Goal: Communication & Community: Connect with others

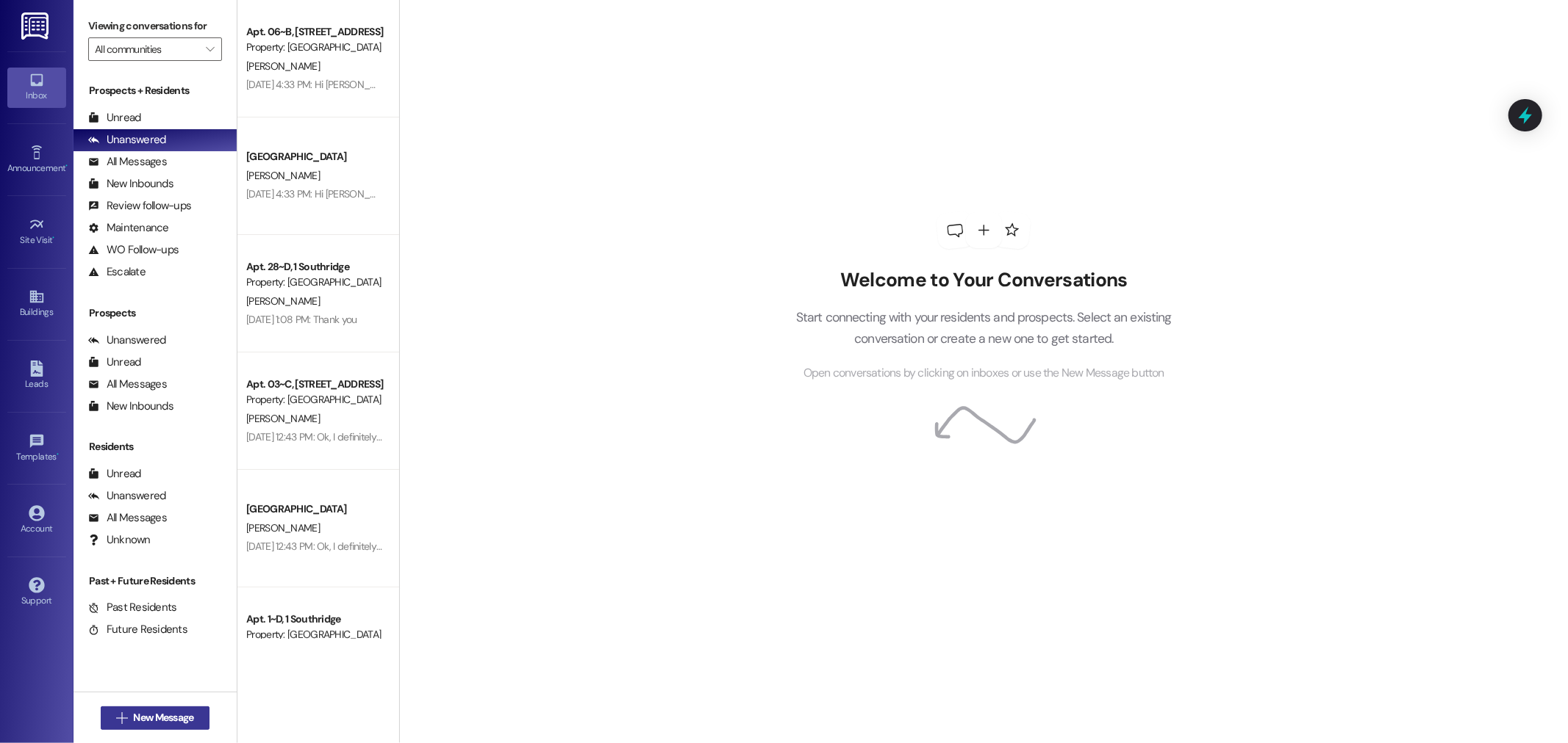
click at [188, 710] on span "New Message" at bounding box center [163, 718] width 60 height 16
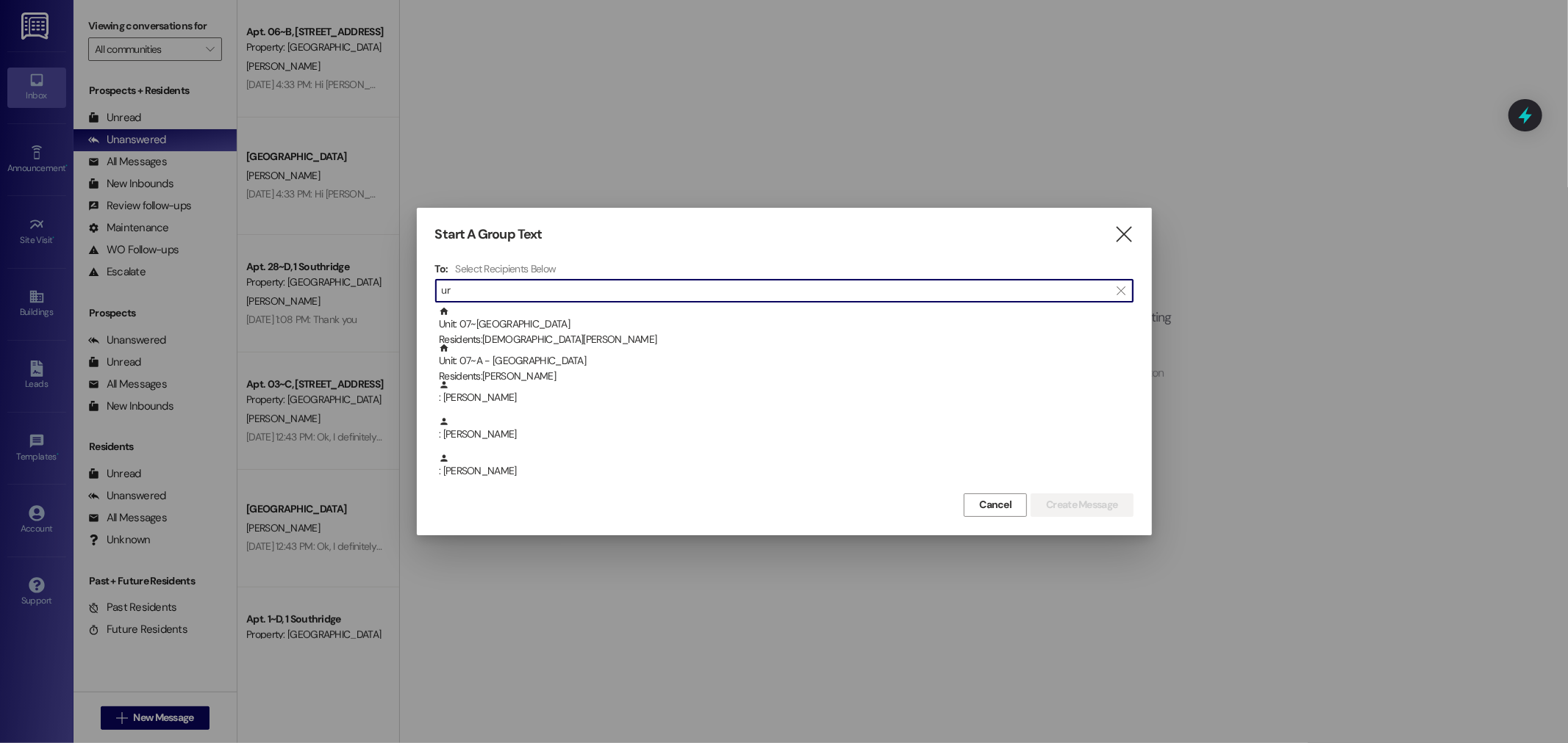
type input "ure"
drag, startPoint x: 530, startPoint y: 282, endPoint x: 303, endPoint y: 253, distance: 228.8
click at [303, 253] on div "Start A Group Text  To: Select Recipients Below  ure  Unit: 07~B - 1 Park Pl…" at bounding box center [784, 372] width 1568 height 743
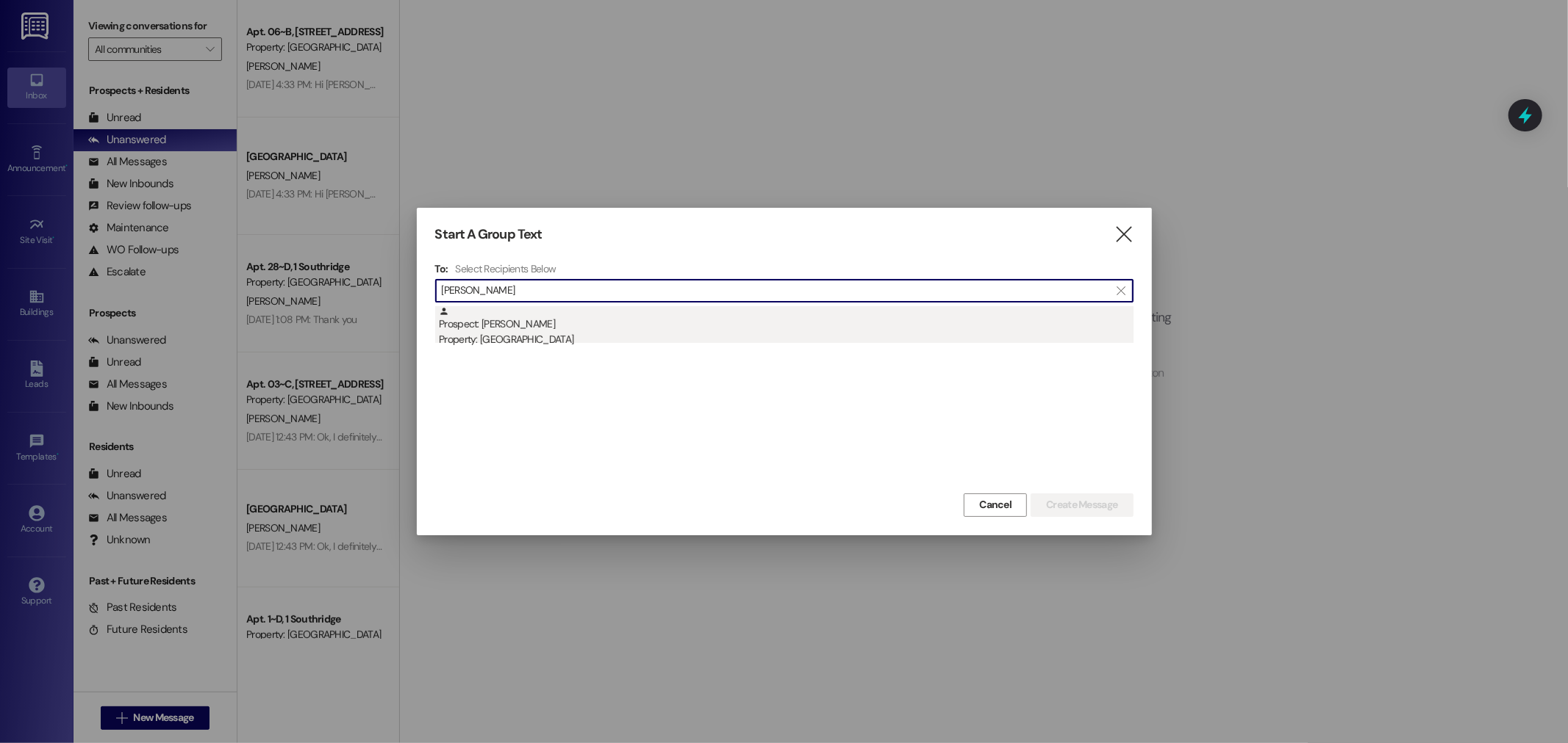
type input "ashley ure"
click at [490, 318] on div "Prospect: Ashley Ure Property: Southridge" at bounding box center [786, 327] width 694 height 42
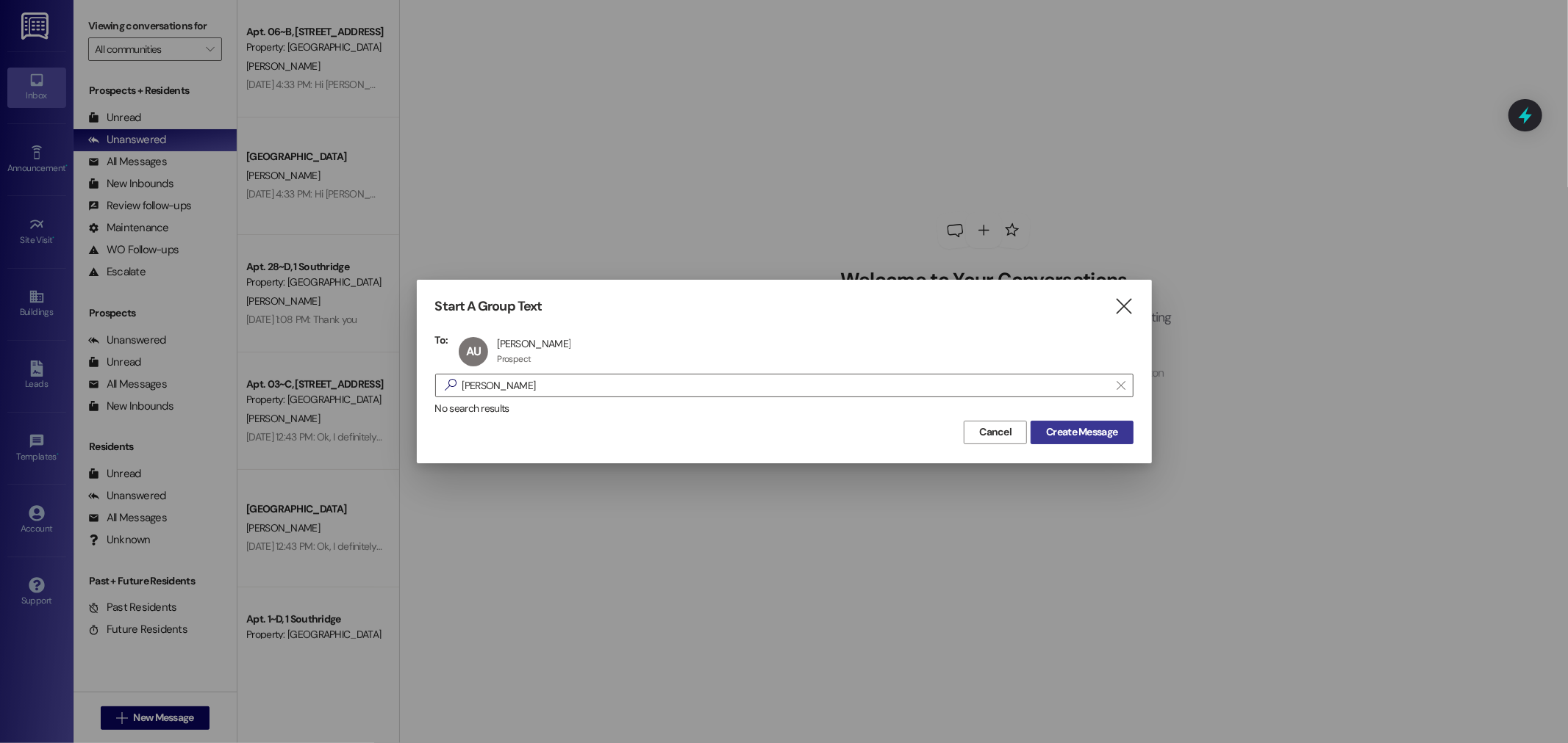
click at [1079, 425] on span "Create Message" at bounding box center [1082, 433] width 72 height 16
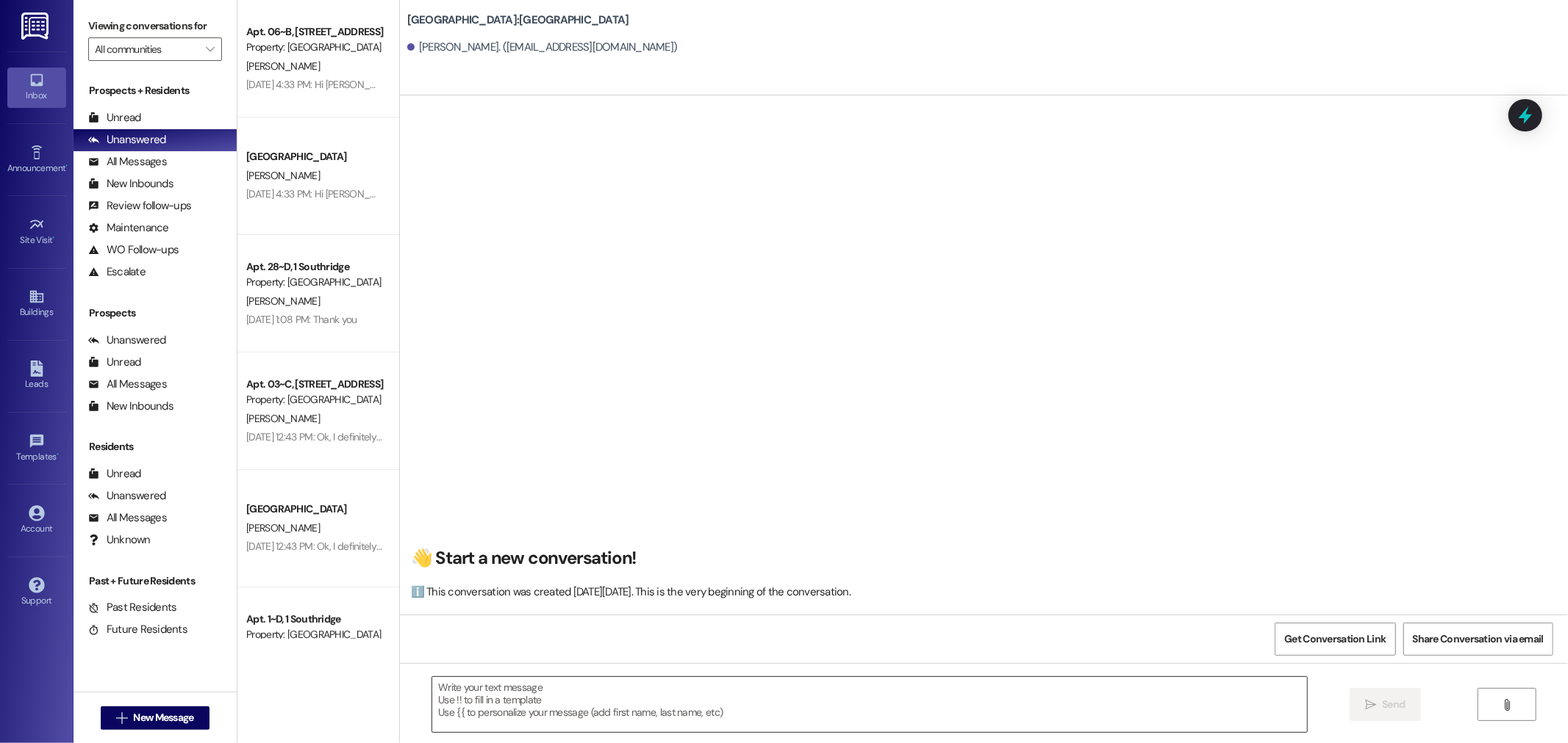
click at [736, 714] on textarea at bounding box center [869, 705] width 875 height 55
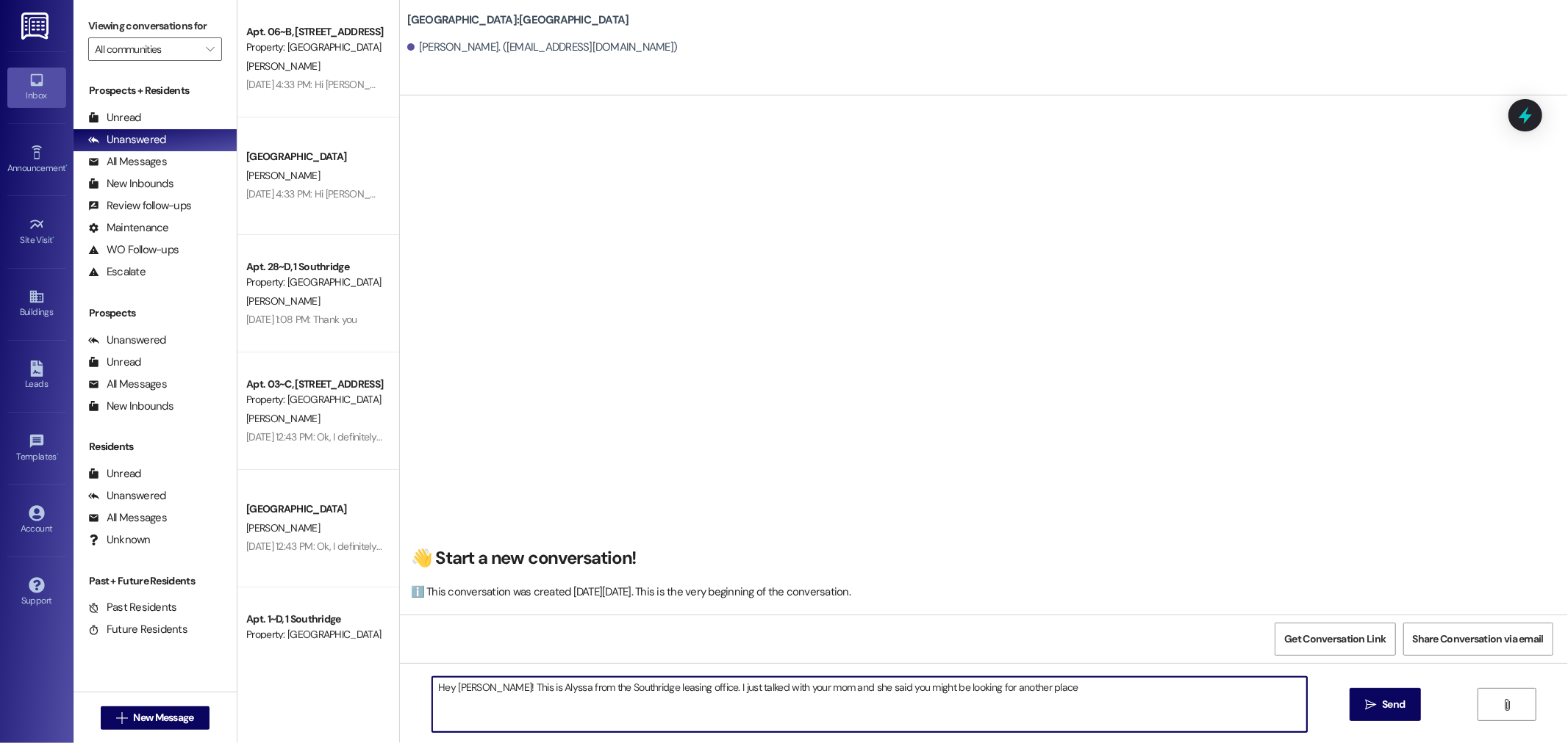
drag, startPoint x: 1040, startPoint y: 682, endPoint x: 684, endPoint y: 732, distance: 359.5
click at [684, 732] on textarea "Hey Ashley! This is Alyssa from the Southridge leasing office. I just talked wi…" at bounding box center [869, 705] width 875 height 55
type textarea "Hey Ashley! This is Alyssa from the Southridge leasing office!!"
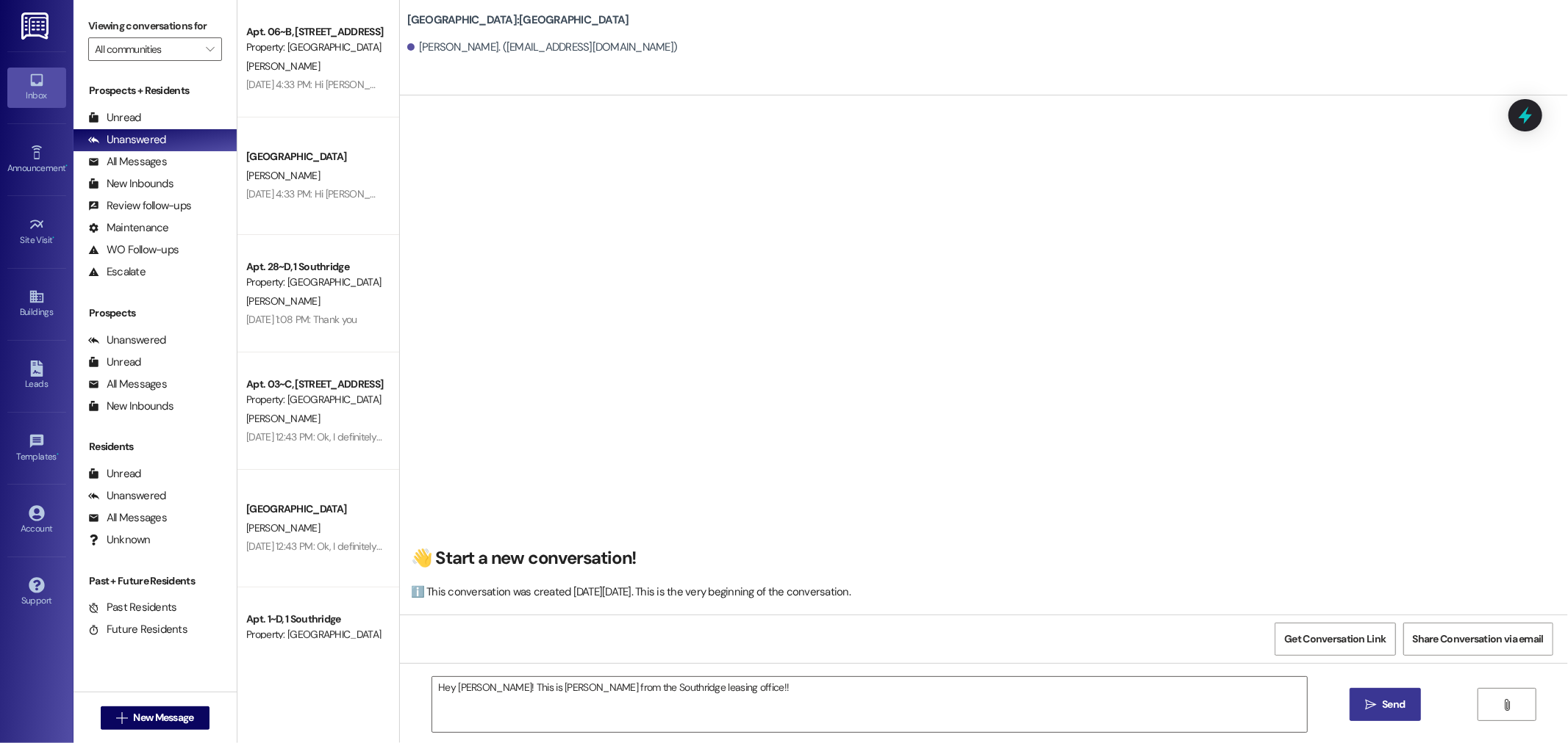
click at [1402, 702] on span "Send" at bounding box center [1393, 705] width 22 height 16
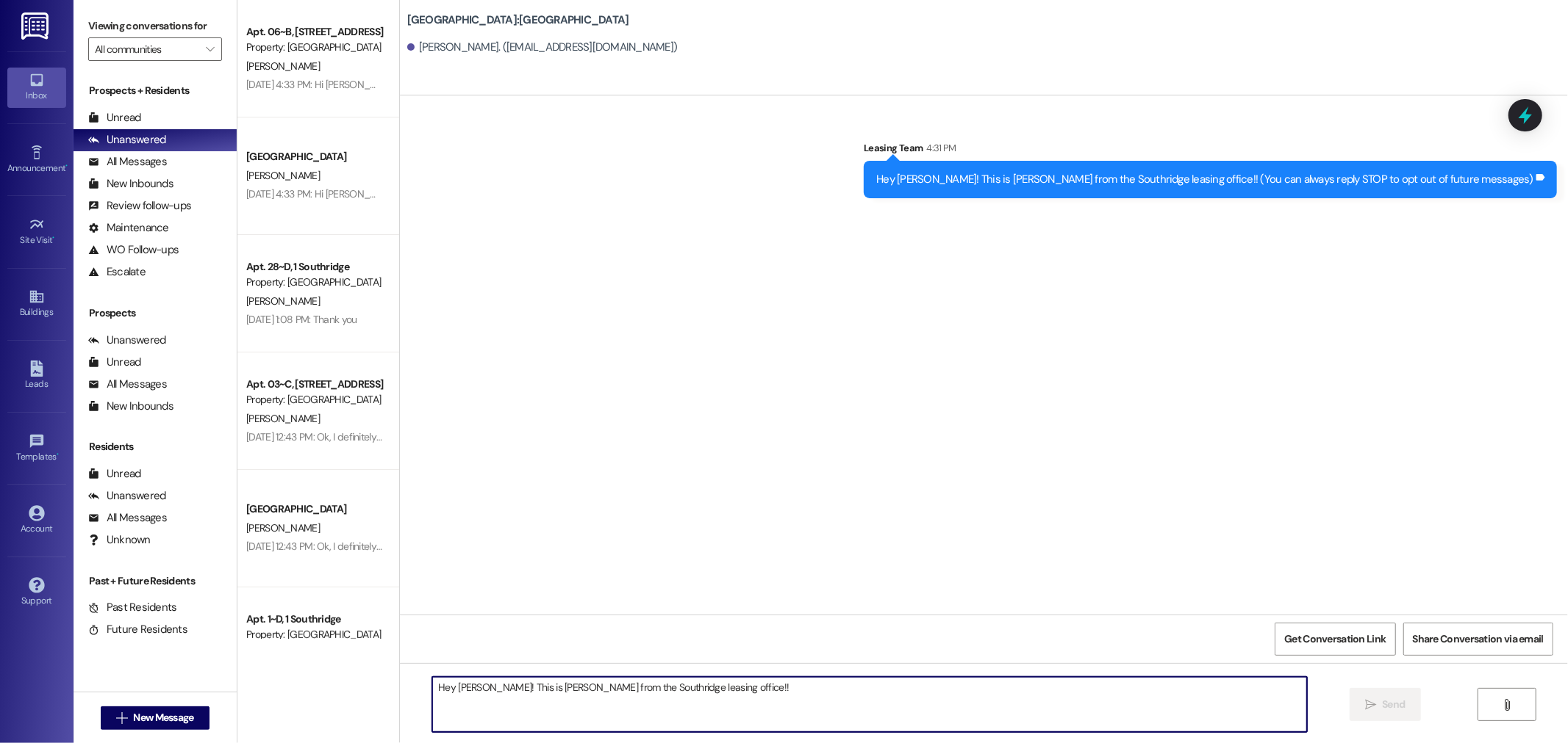
click at [990, 710] on textarea "Hey Ashley! This is Alyssa from the Southridge leasing office!!" at bounding box center [869, 705] width 875 height 55
type textarea "H"
paste textarea "8043938724"
click at [1059, 685] on textarea "I just talked to your mom and she said you might be selling your contract. If s…" at bounding box center [869, 705] width 875 height 55
click at [1081, 685] on textarea "I just talked to your mom and she said you might be selling your contract. If s…" at bounding box center [869, 705] width 875 height 55
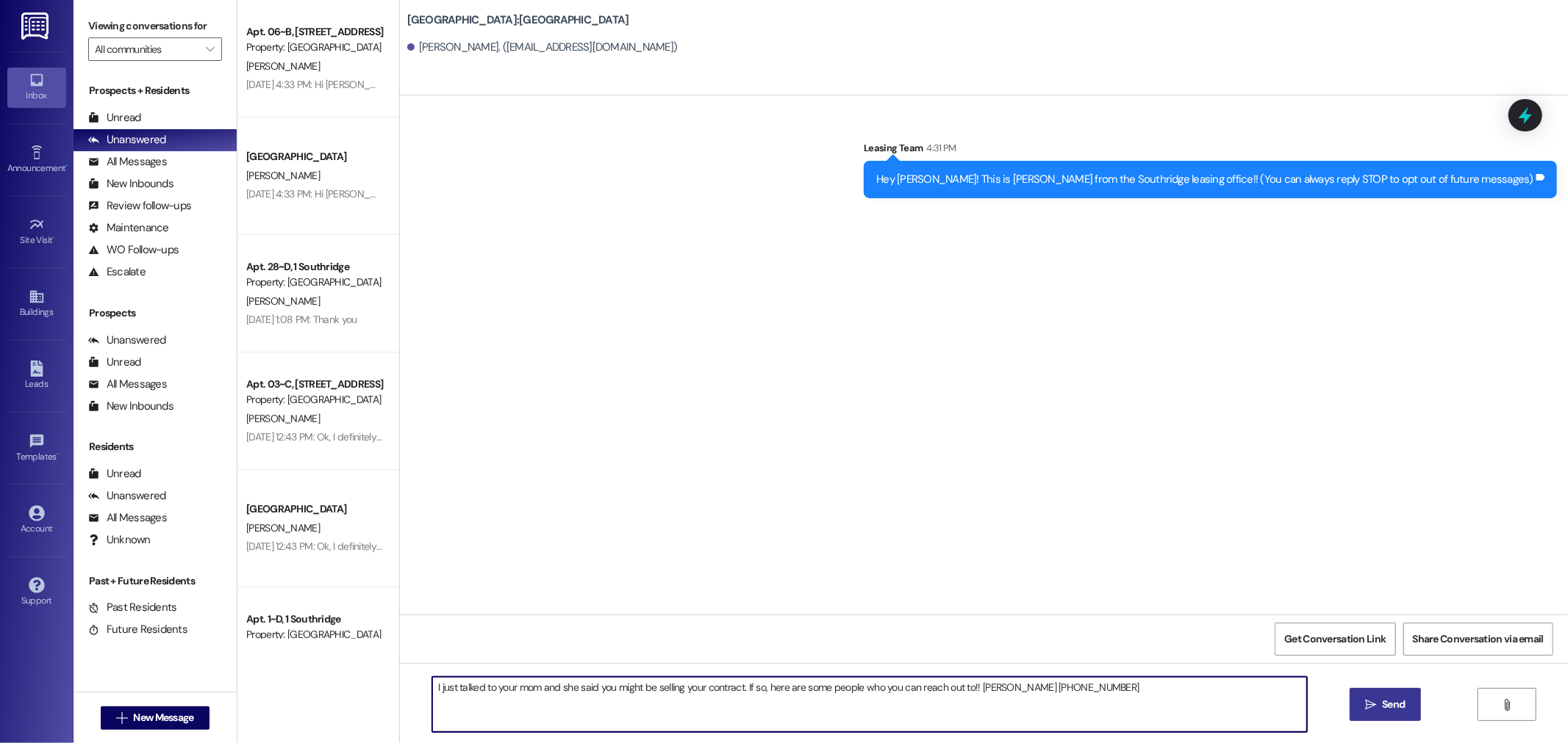
click at [1105, 684] on textarea "I just talked to your mom and she said you might be selling your contract. If s…" at bounding box center [869, 705] width 875 height 55
paste textarea "208-709-3941"
paste textarea "Jaclyn McClean"
paste textarea "503-447-5533"
type textarea "I just talked to your mom and she said you might be selling your contract. If s…"
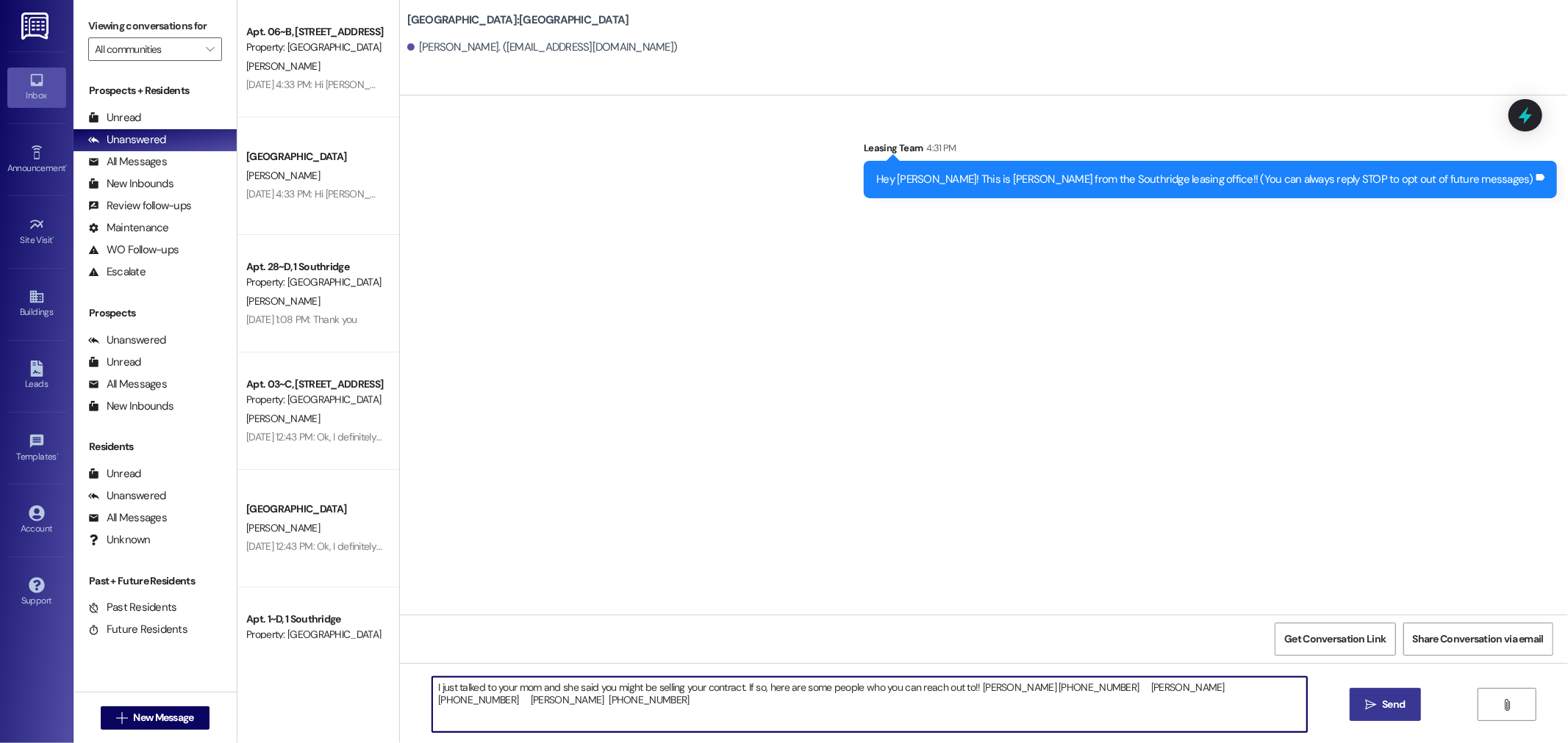
click at [1389, 702] on span "Send" at bounding box center [1393, 705] width 22 height 16
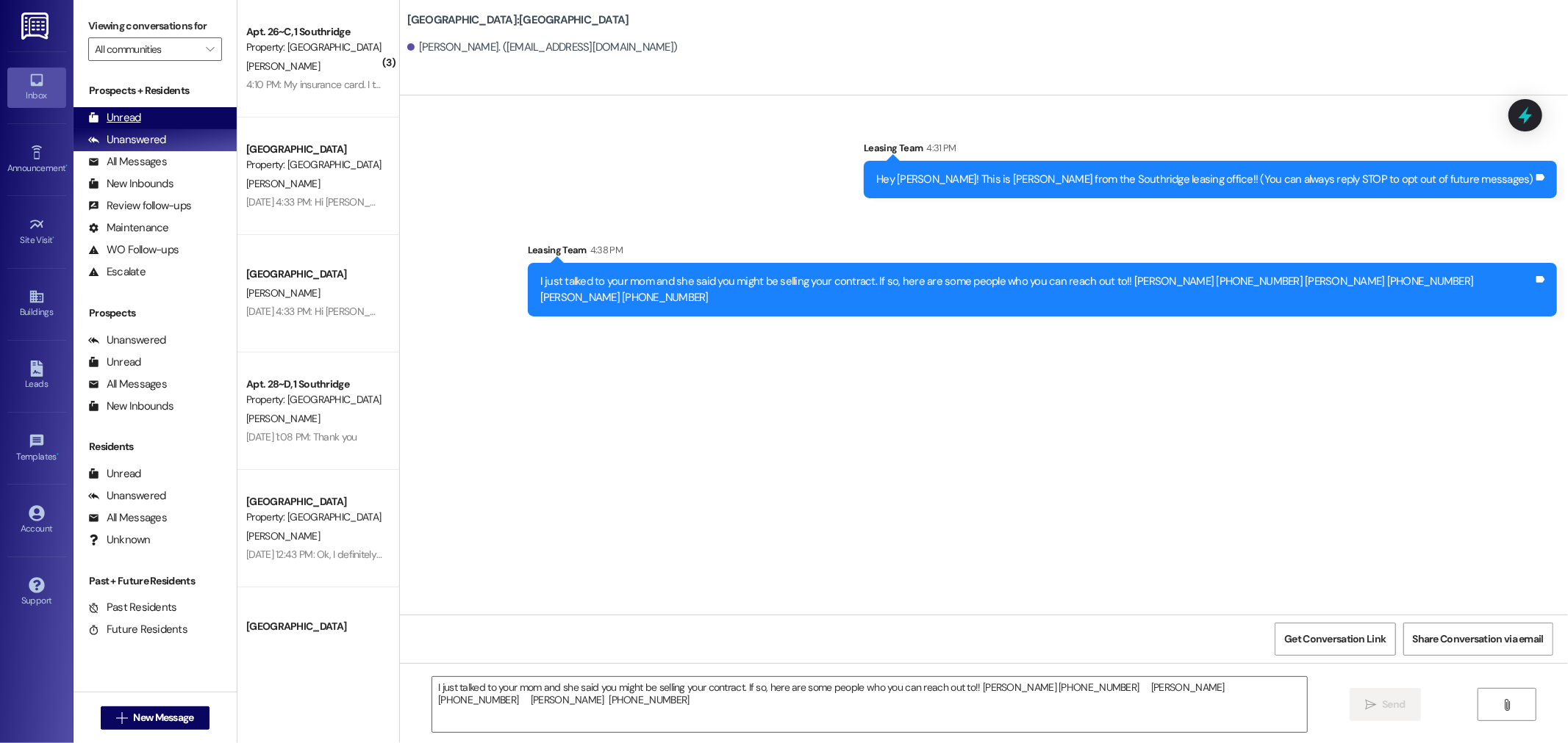
click at [189, 107] on div "Unread (0)" at bounding box center [154, 118] width 163 height 22
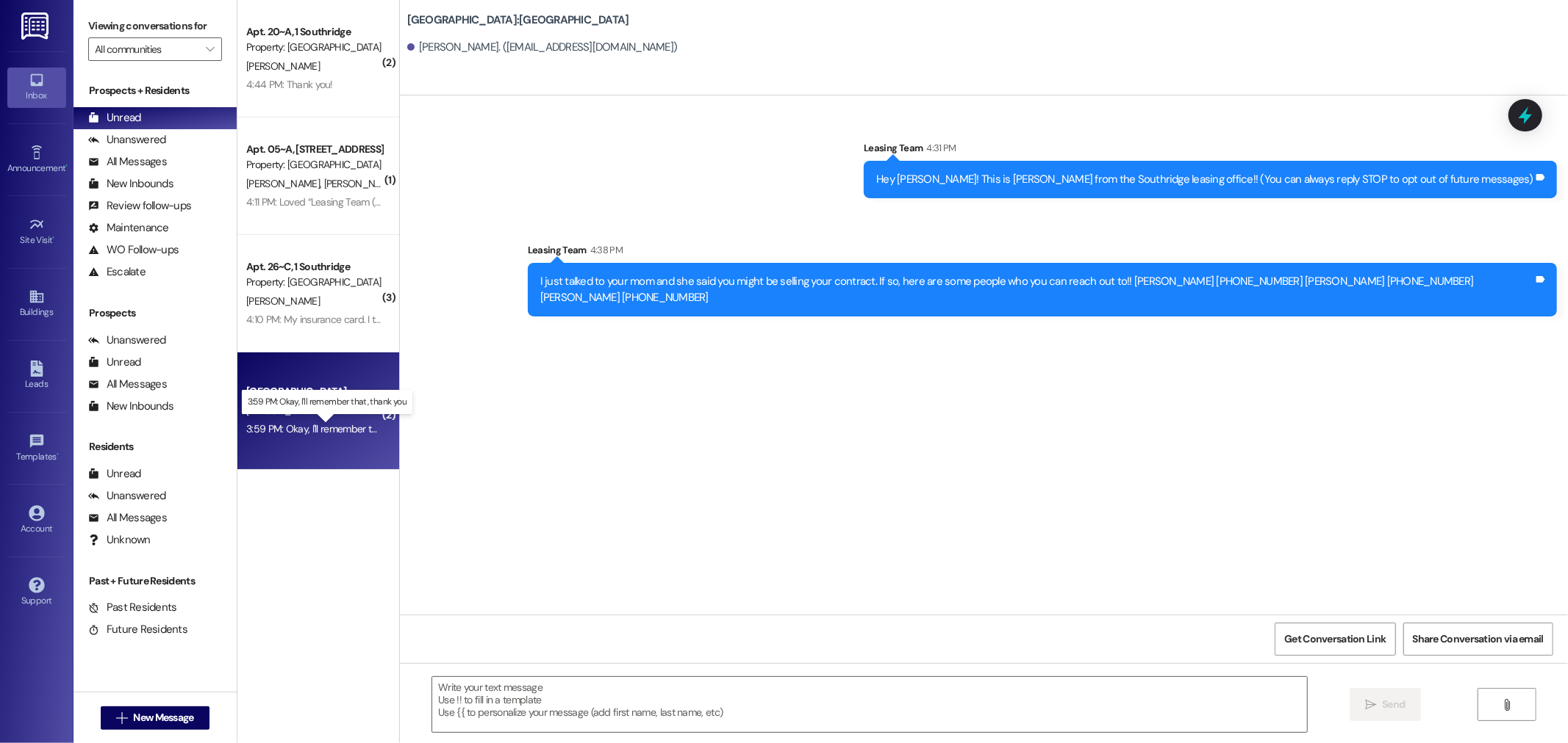
click at [290, 430] on div "3:59 PM: Okay, I'll remember that, thank you 3:59 PM: Okay, I'll remember that,…" at bounding box center [338, 428] width 185 height 13
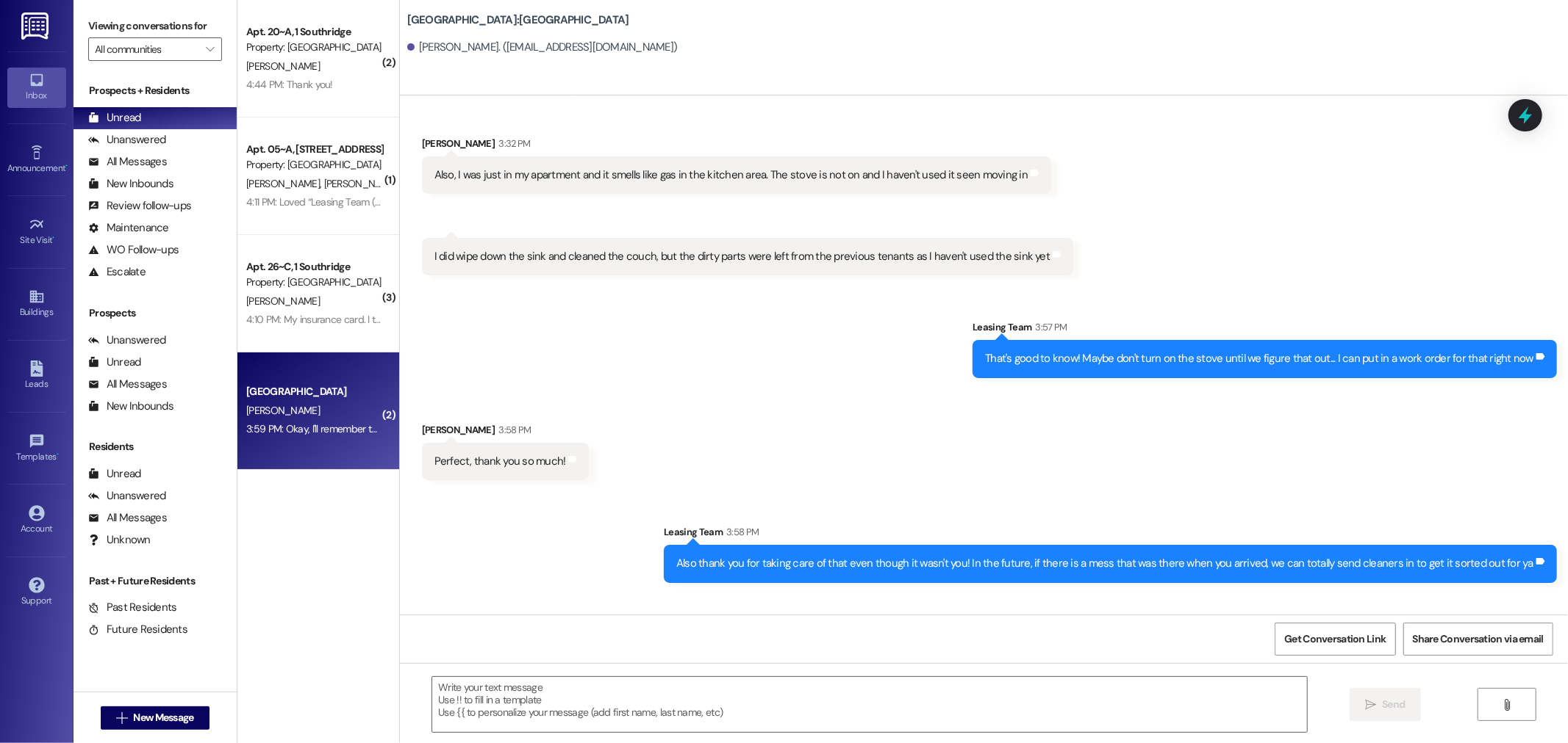
scroll to position [1163, 0]
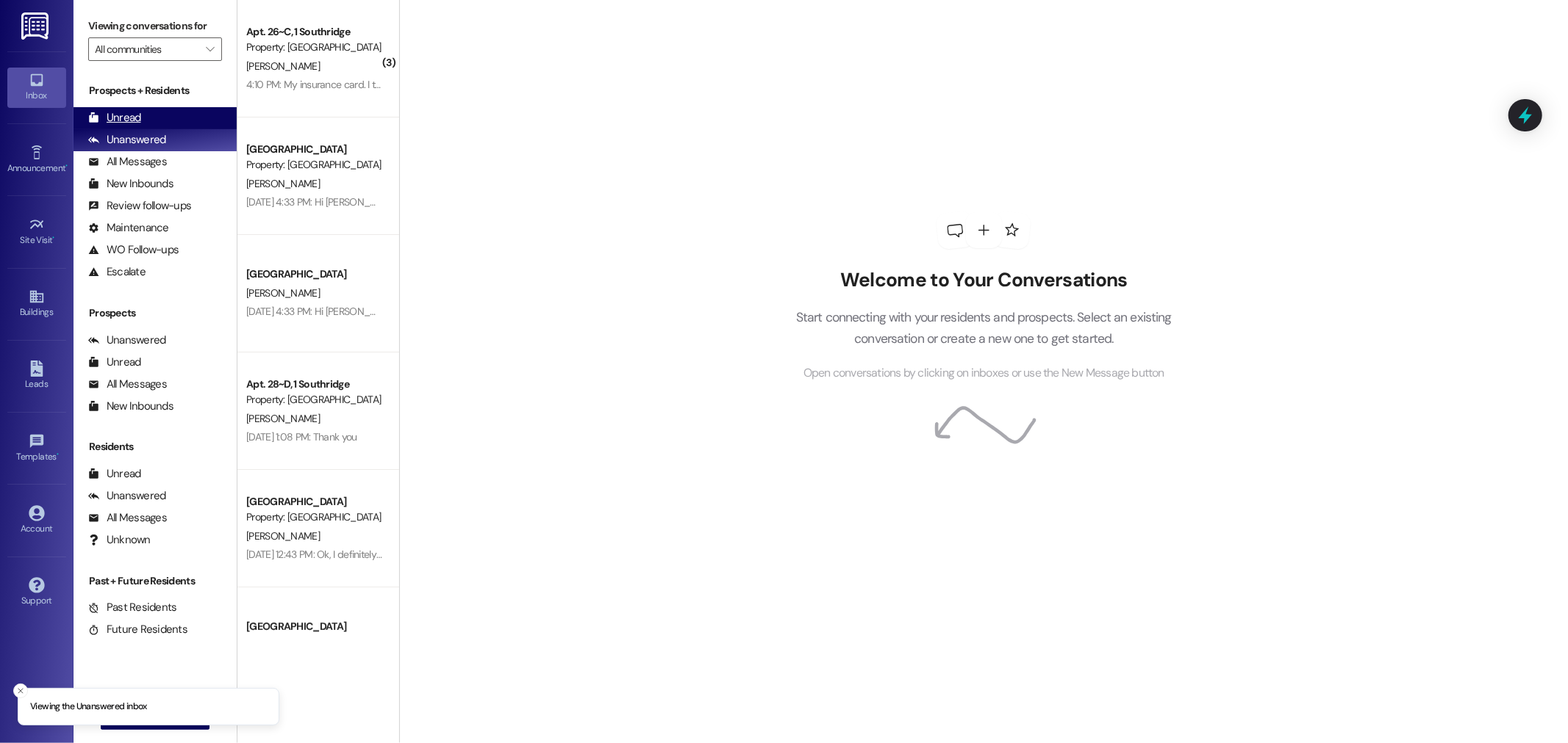
click at [156, 107] on div "Unread (0)" at bounding box center [154, 118] width 163 height 22
